Goal: Check status: Check status

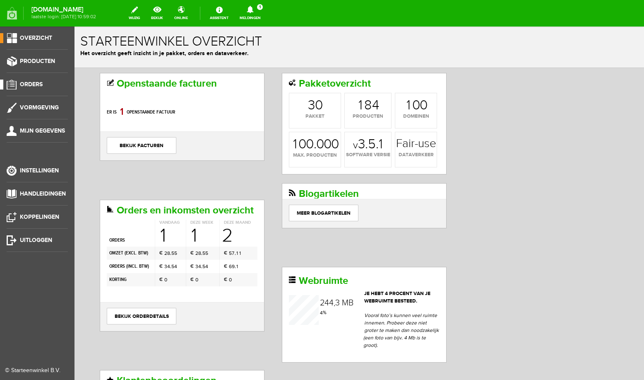
click at [35, 87] on span "Orders" at bounding box center [31, 84] width 23 height 7
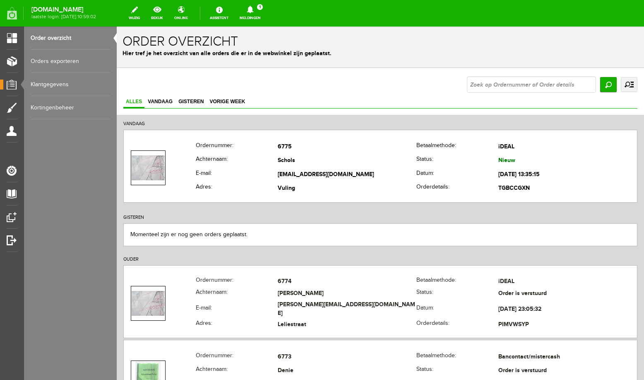
scroll to position [176, 0]
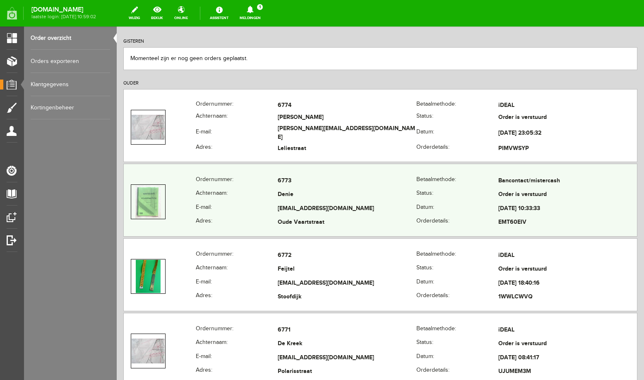
click at [353, 192] on td "Denie" at bounding box center [347, 195] width 139 height 14
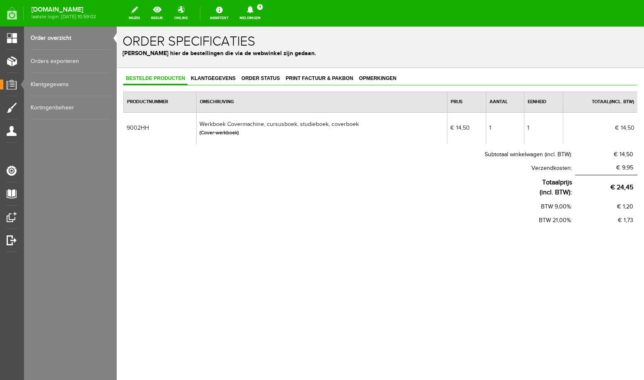
click at [58, 40] on link "Order overzicht" at bounding box center [70, 37] width 79 height 23
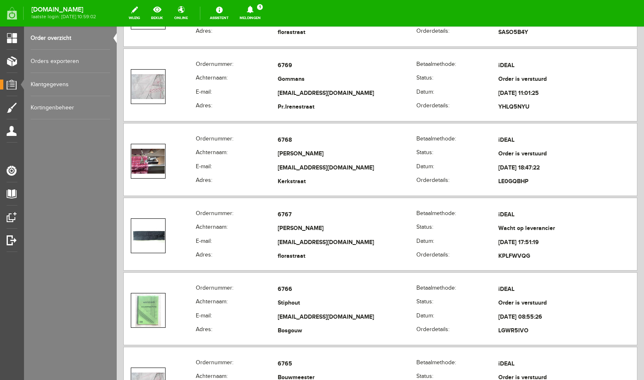
scroll to position [616, 0]
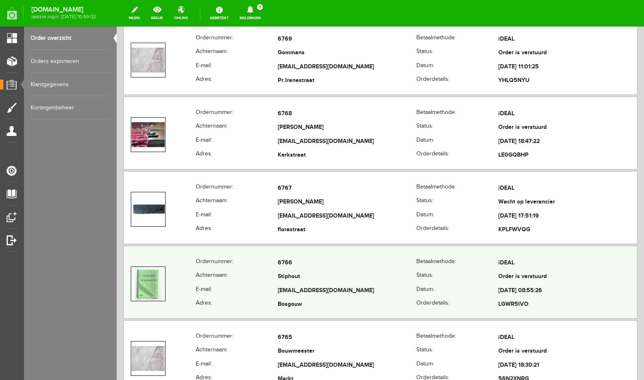
click at [348, 277] on td "Stiphout" at bounding box center [347, 277] width 139 height 14
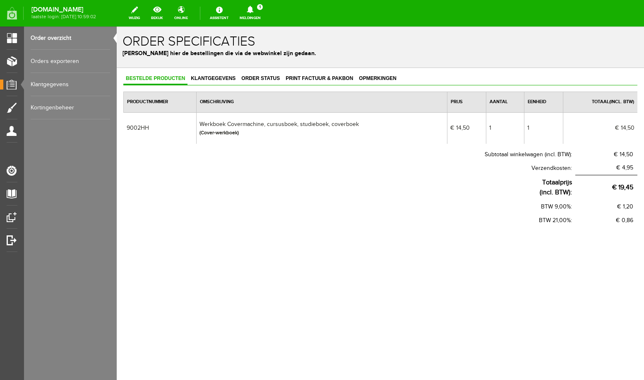
click at [60, 40] on link "Order overzicht" at bounding box center [70, 37] width 79 height 23
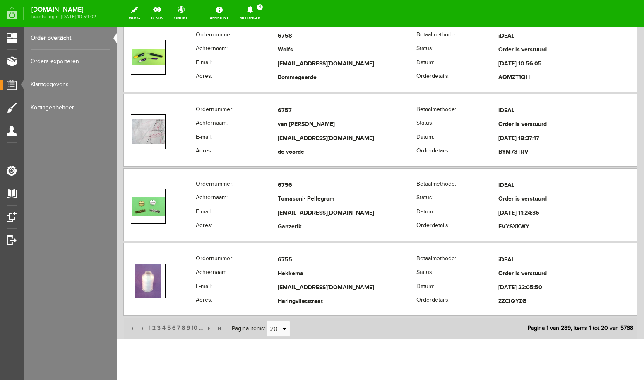
scroll to position [1459, 0]
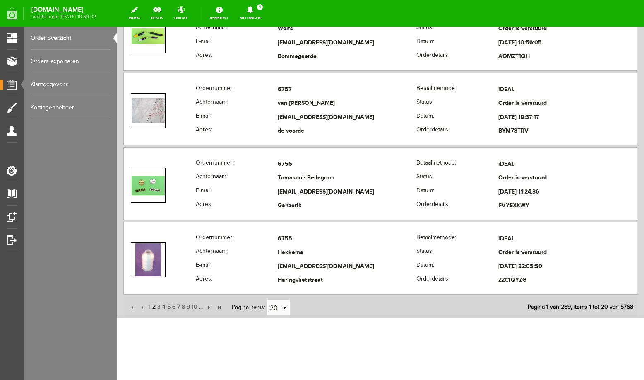
click at [154, 307] on span "2" at bounding box center [154, 307] width 5 height 17
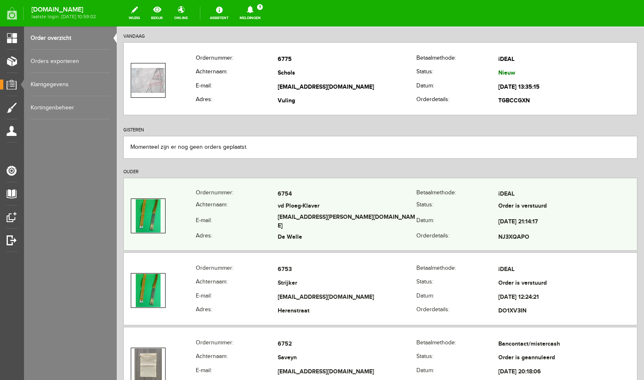
scroll to position [88, 0]
